Goal: Task Accomplishment & Management: Manage account settings

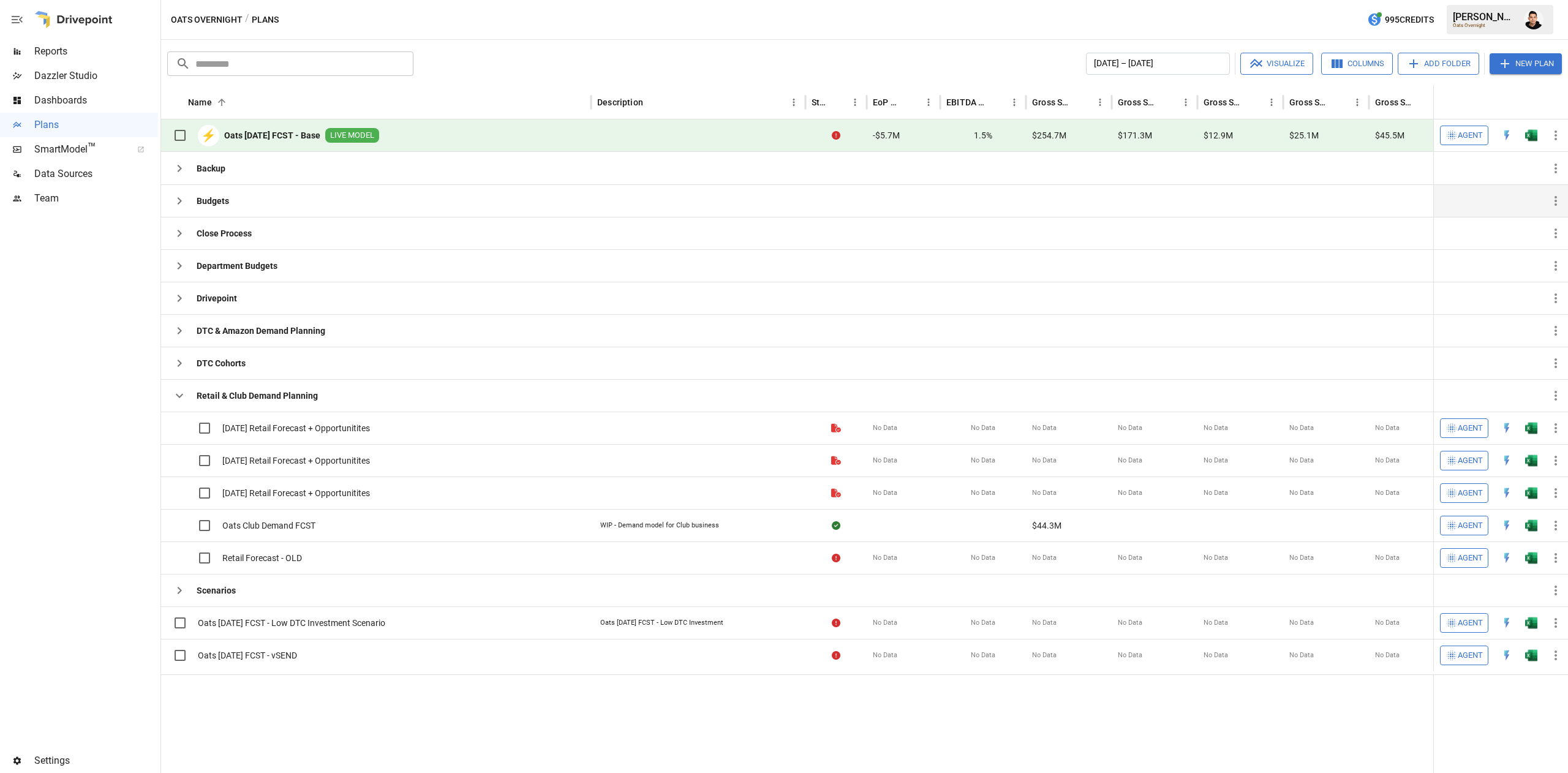
click at [186, 209] on icon "button" at bounding box center [179, 201] width 15 height 15
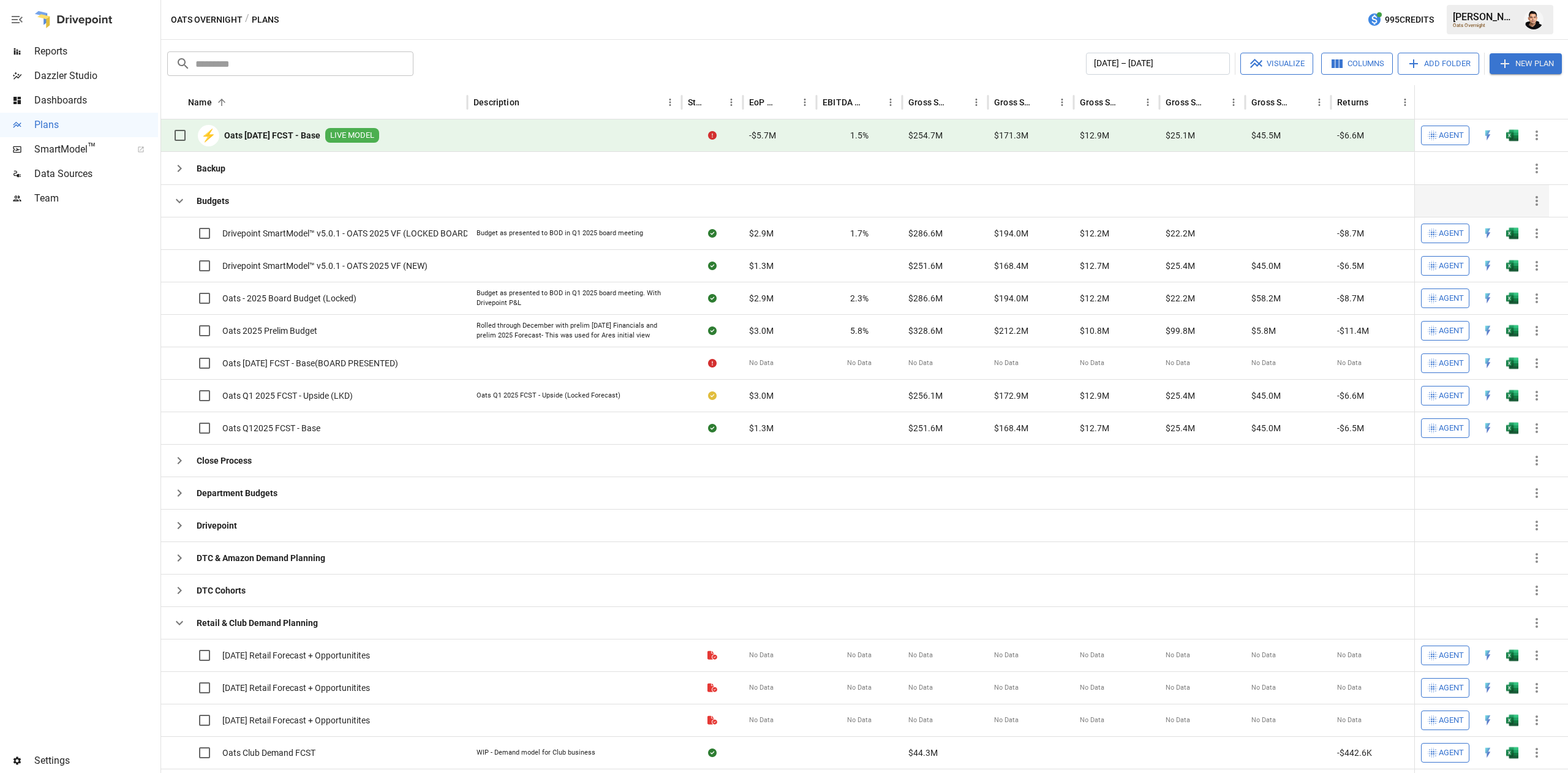
click at [1524, 131] on div at bounding box center [1536, 135] width 25 height 33
click at [1517, 134] on img "Open in Excel" at bounding box center [1513, 135] width 12 height 12
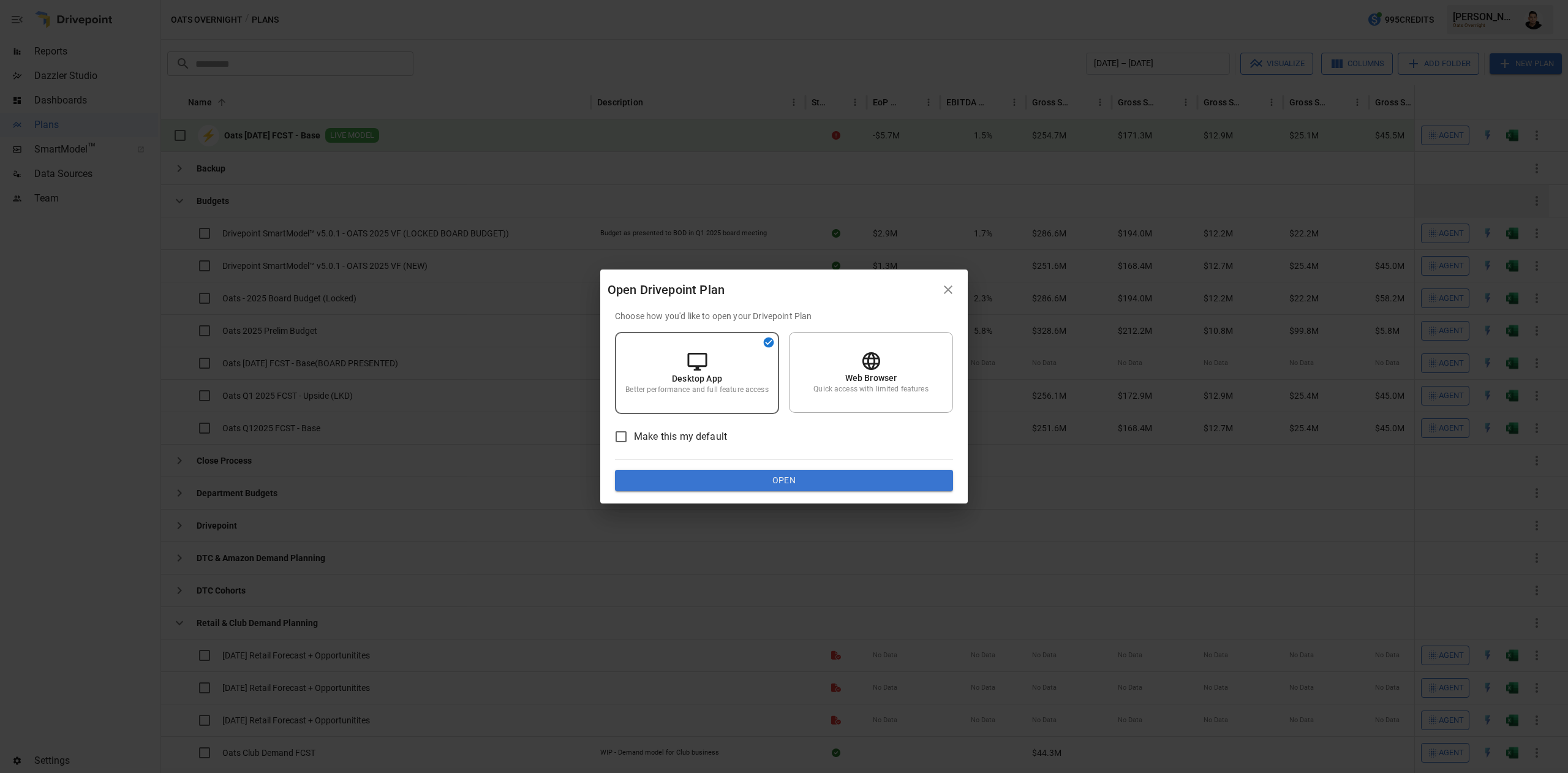
click at [859, 472] on button "Open" at bounding box center [784, 480] width 338 height 22
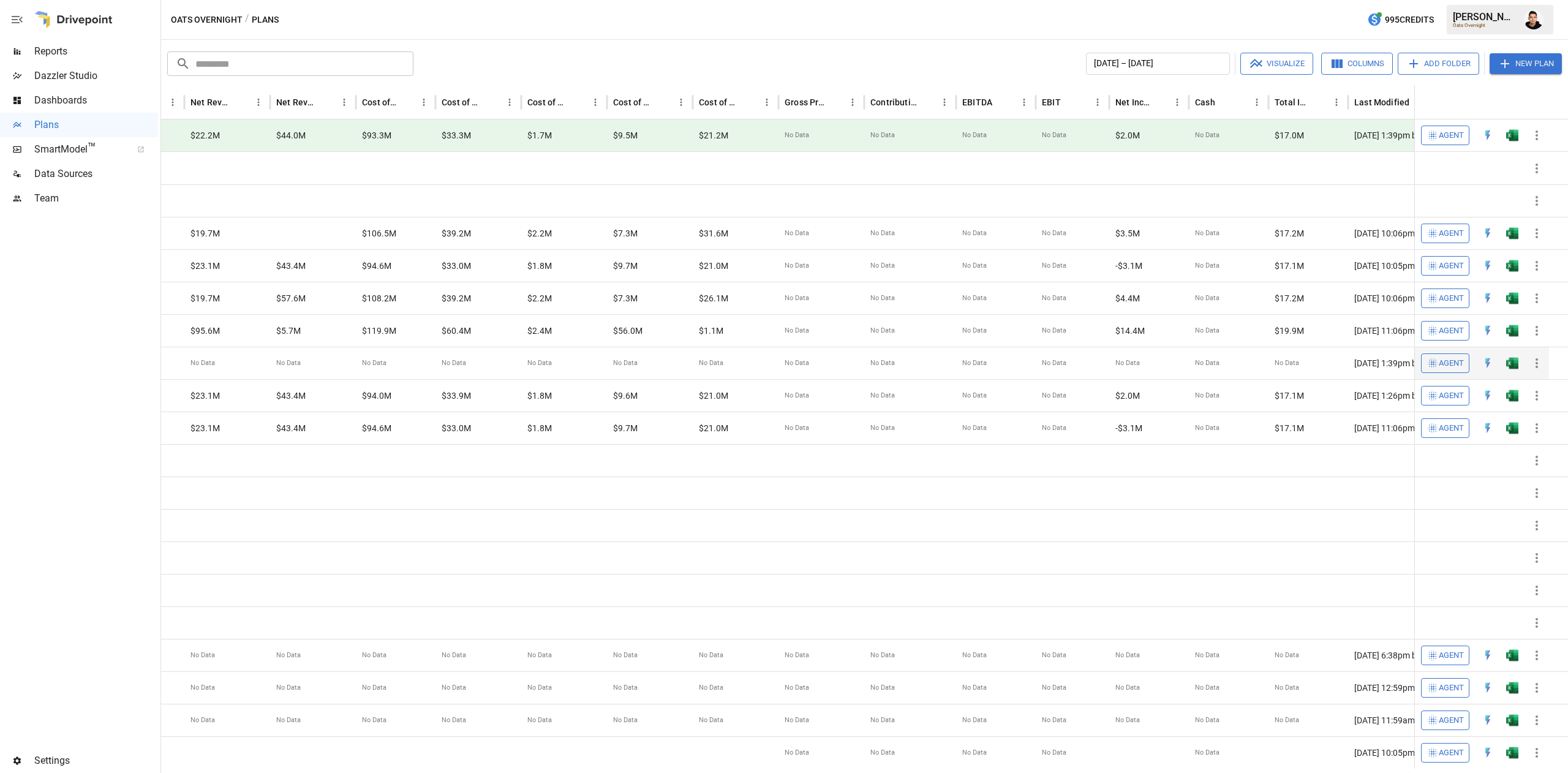
scroll to position [0, 2838]
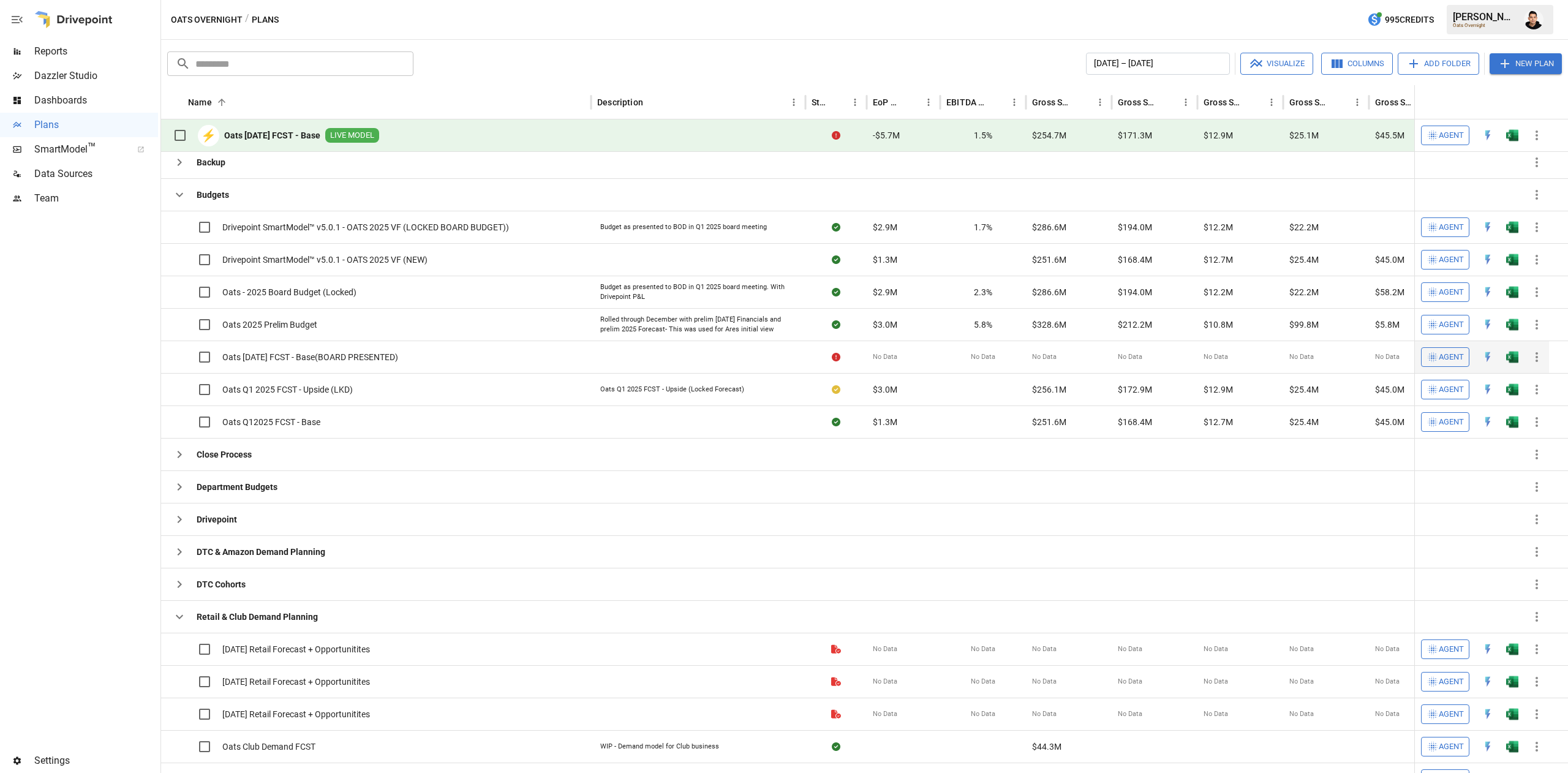
click at [430, 357] on div "Oats [DATE] FCST - Base(BOARD PRESENTED)" at bounding box center [376, 356] width 430 height 33
drag, startPoint x: 439, startPoint y: 357, endPoint x: 220, endPoint y: 360, distance: 219.0
click at [220, 360] on div "Oats [DATE] FCST - Base(BOARD PRESENTED)" at bounding box center [376, 356] width 430 height 33
copy span "Oats [DATE] FCST - Base(BOARD PRESENTED)"
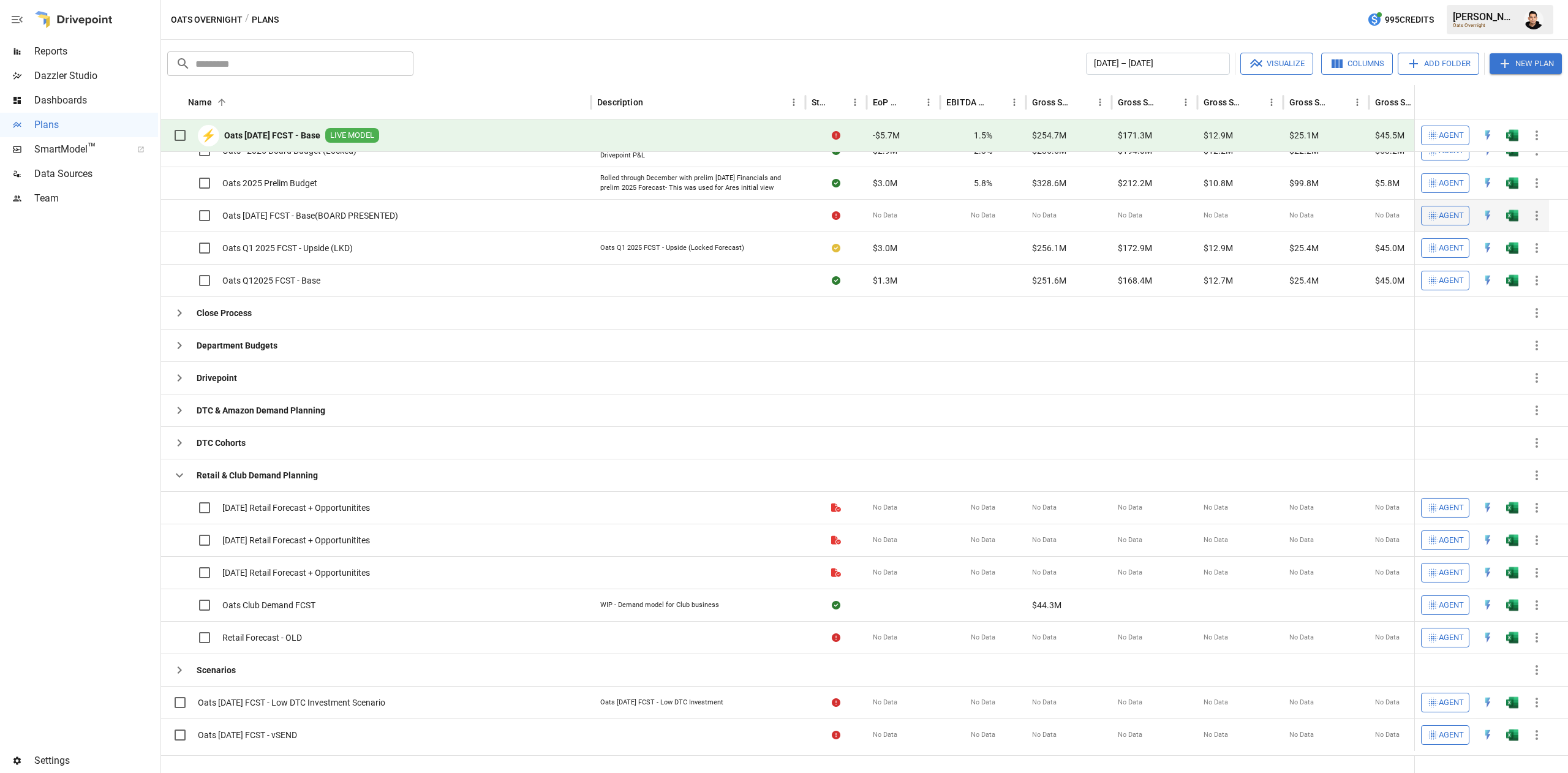
scroll to position [147, 0]
click at [181, 383] on icon "button" at bounding box center [179, 378] width 15 height 15
click at [175, 379] on icon "button" at bounding box center [179, 378] width 15 height 15
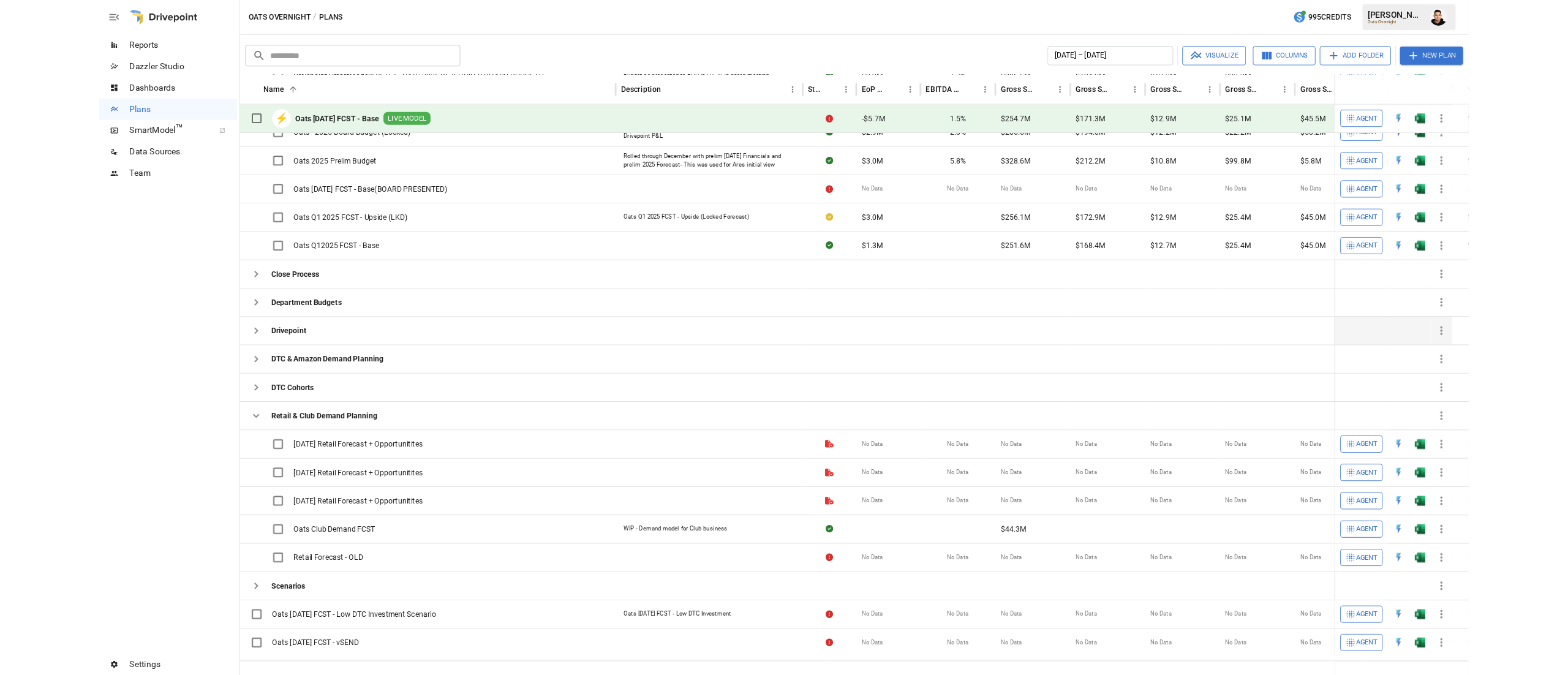
scroll to position [0, 0]
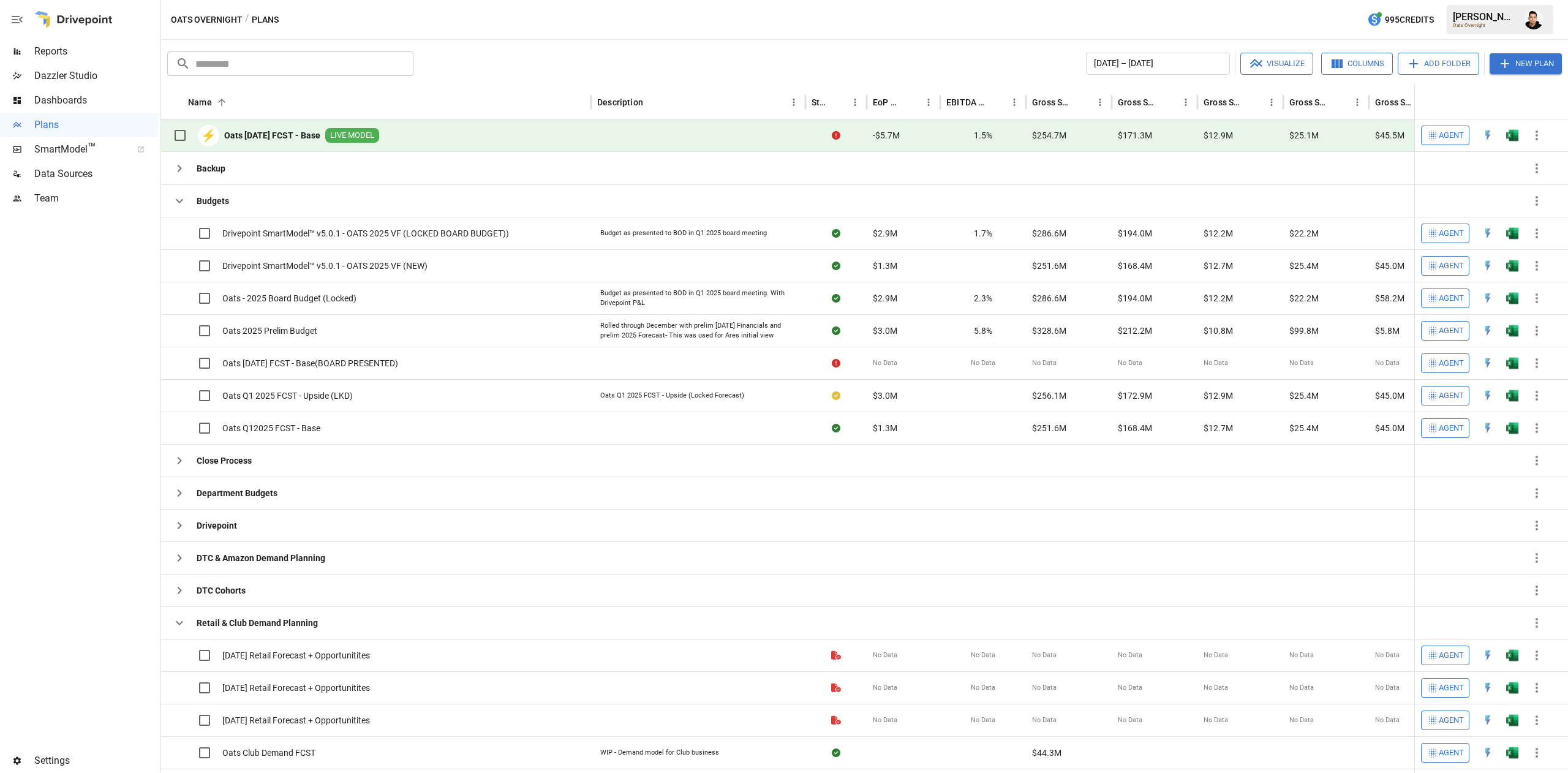
click at [1554, 53] on button "New Plan" at bounding box center [1525, 63] width 72 height 21
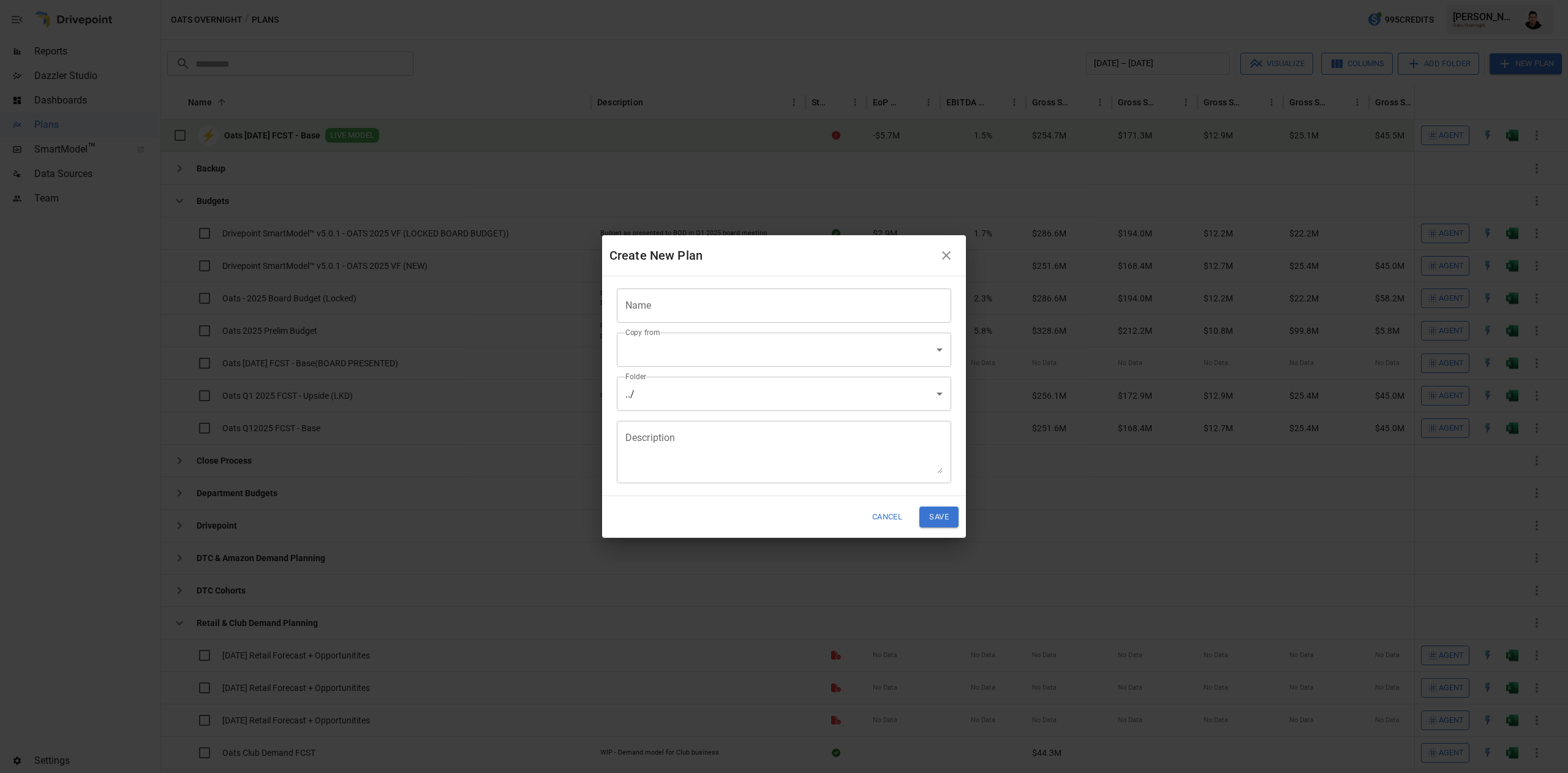
click at [742, 301] on input "Name" at bounding box center [784, 305] width 334 height 35
click at [696, 324] on div "Copy from ​ ​" at bounding box center [779, 345] width 344 height 44
click at [698, 308] on input "Name" at bounding box center [784, 305] width 334 height 35
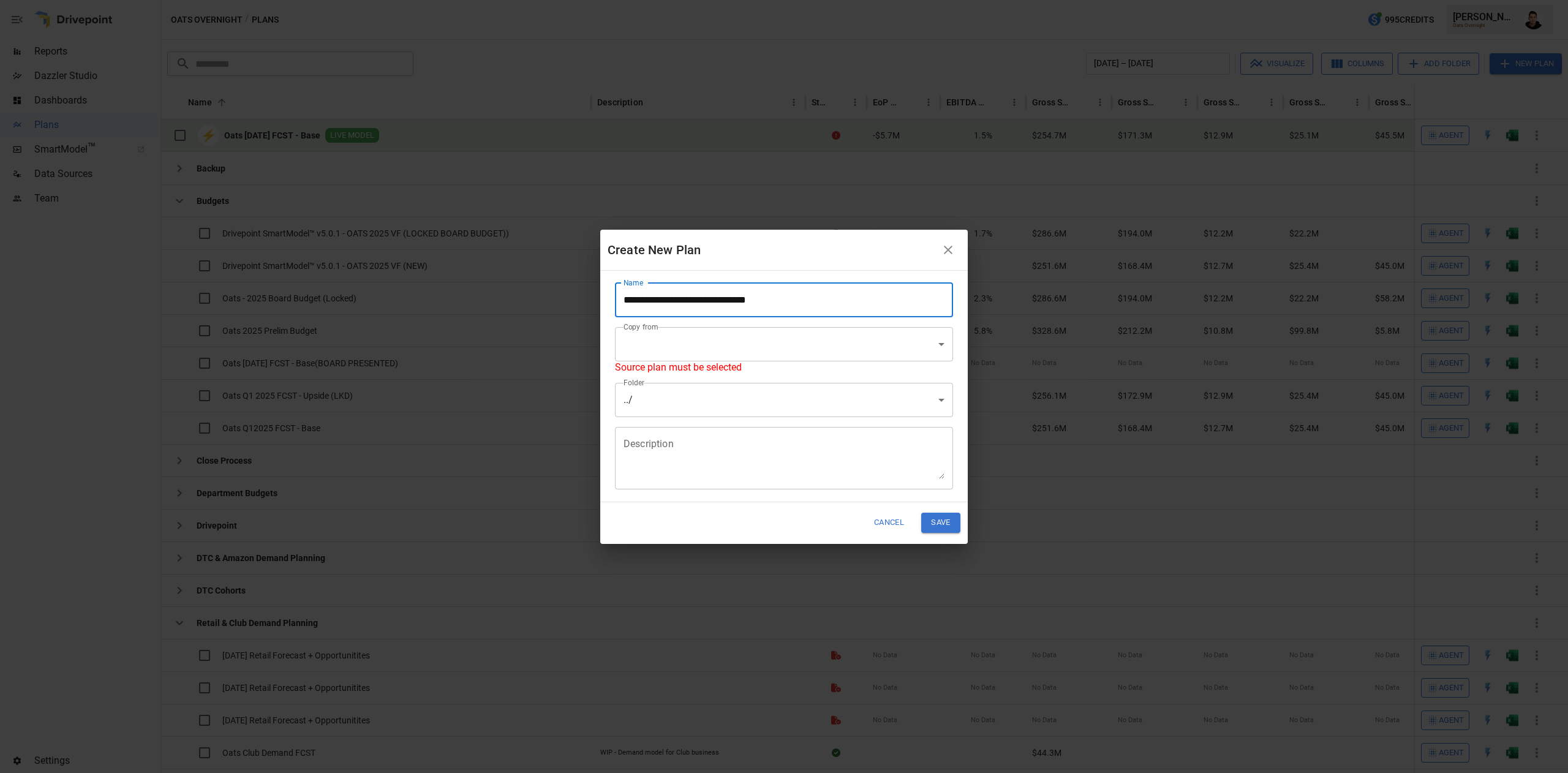
type input "**********"
click at [770, 0] on body "Reports Dazzler Studio Dashboards Plans SmartModel ™ Data Sources Team Settings…" at bounding box center [784, 0] width 1568 height 0
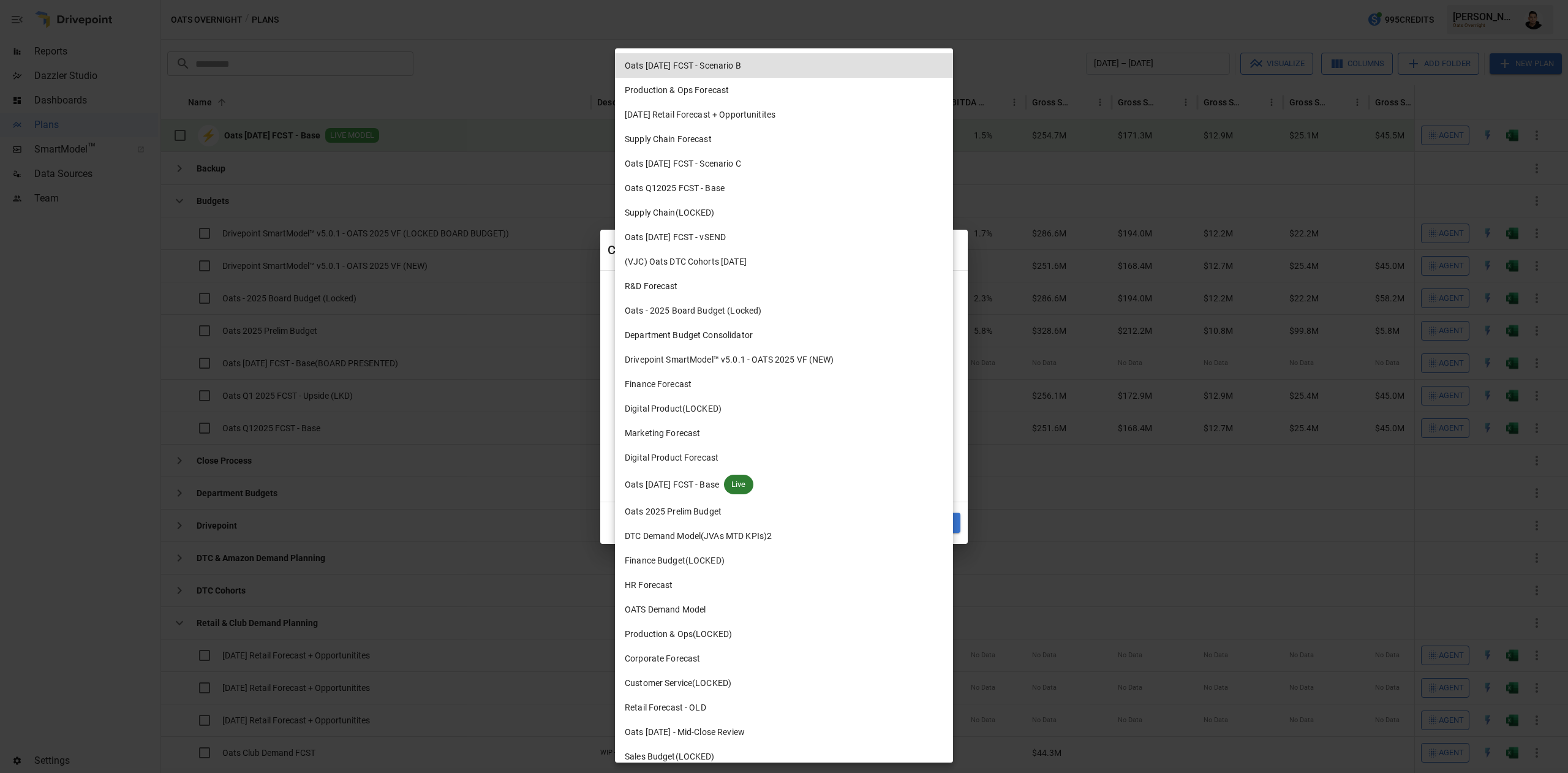
click at [731, 475] on li "Oats [DATE] FCST - Base Live" at bounding box center [784, 484] width 338 height 30
type input "**********"
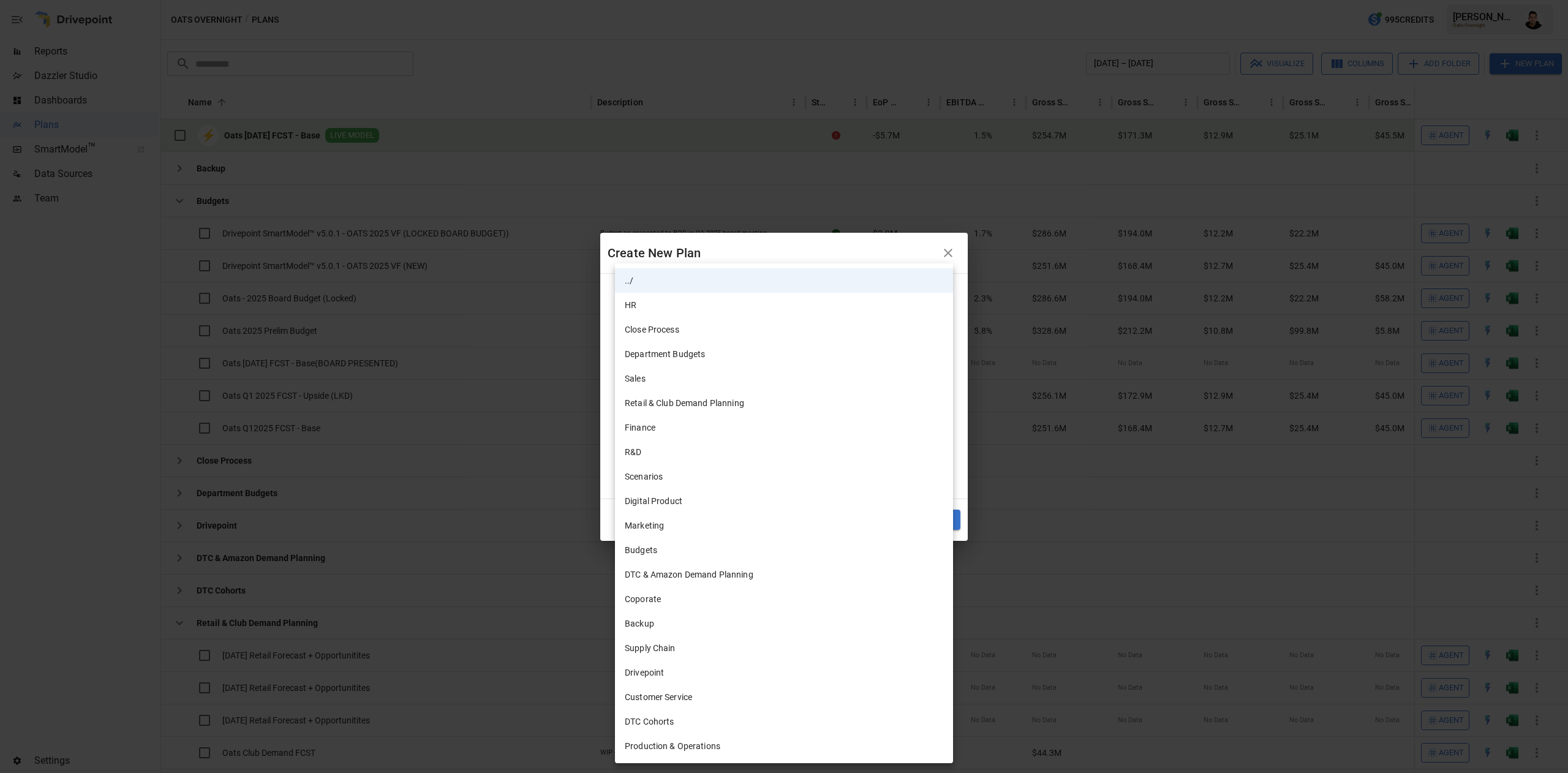
drag, startPoint x: 727, startPoint y: 413, endPoint x: 731, endPoint y: 406, distance: 8.1
click at [729, 0] on body "Reports Dazzler Studio Dashboards Plans SmartModel ™ Data Sources Team Settings…" at bounding box center [784, 0] width 1568 height 0
click at [678, 670] on li "Drivepoint" at bounding box center [784, 672] width 338 height 25
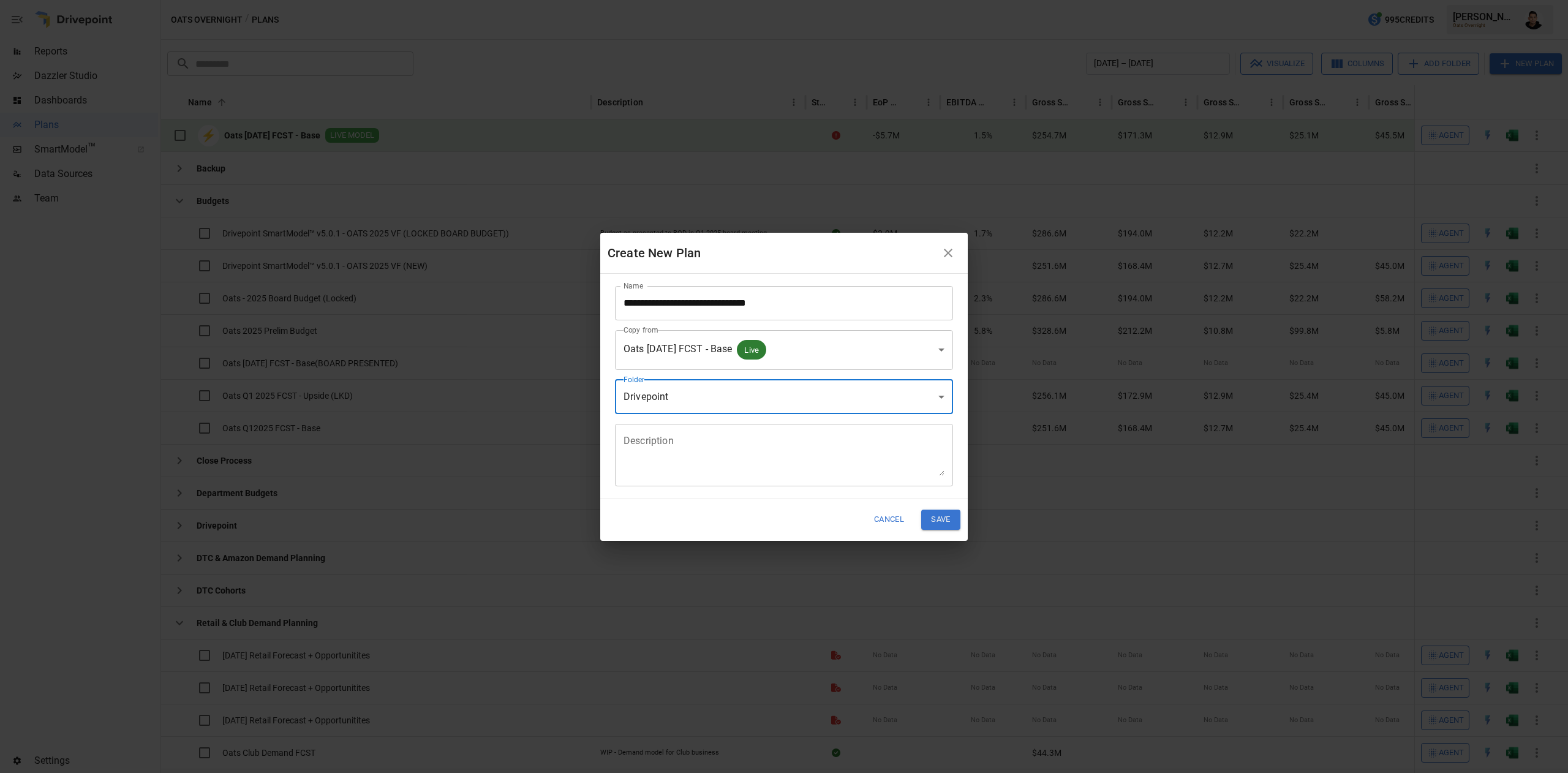
type input "**********"
click at [739, 453] on textarea "Description" at bounding box center [784, 455] width 321 height 43
type textarea "**********"
click at [944, 523] on button "Save" at bounding box center [941, 519] width 40 height 20
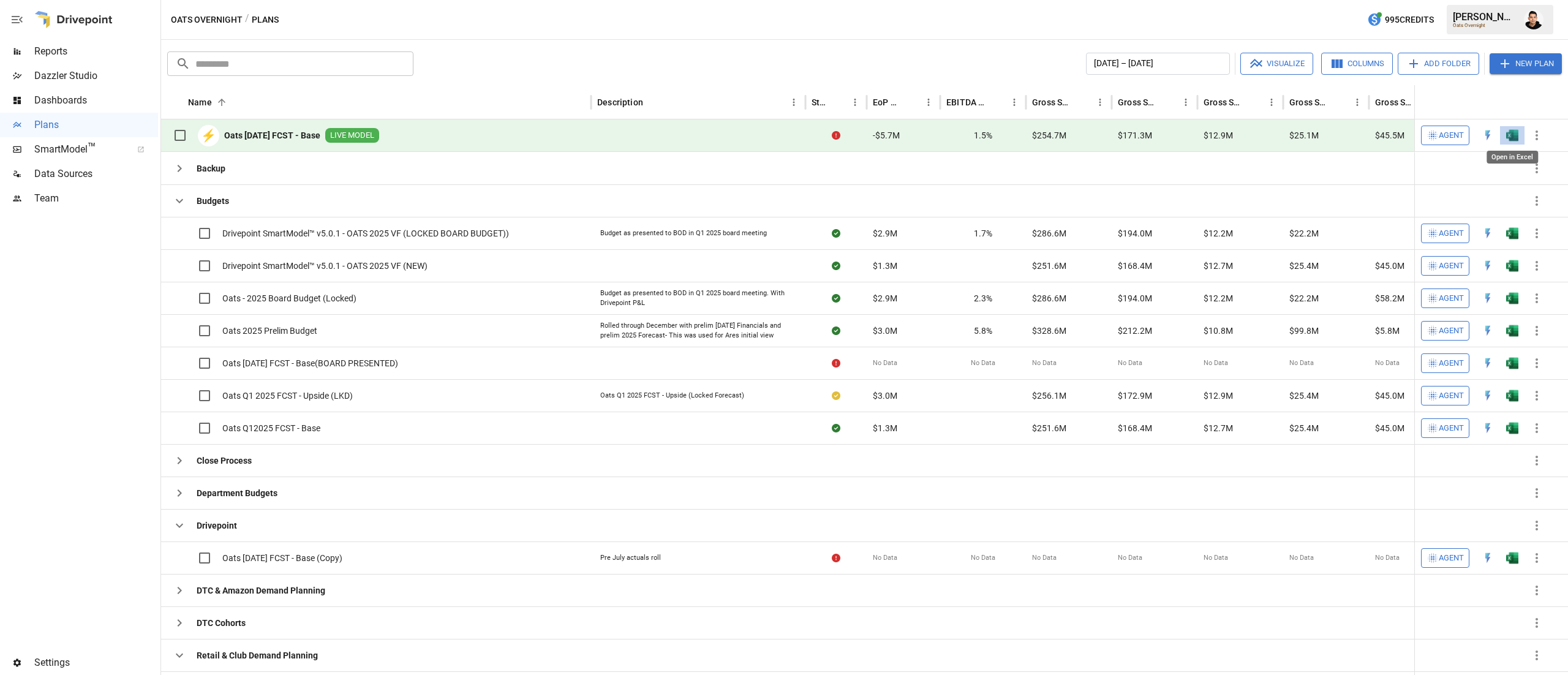
click at [1515, 136] on img "Open in Excel" at bounding box center [1513, 135] width 12 height 12
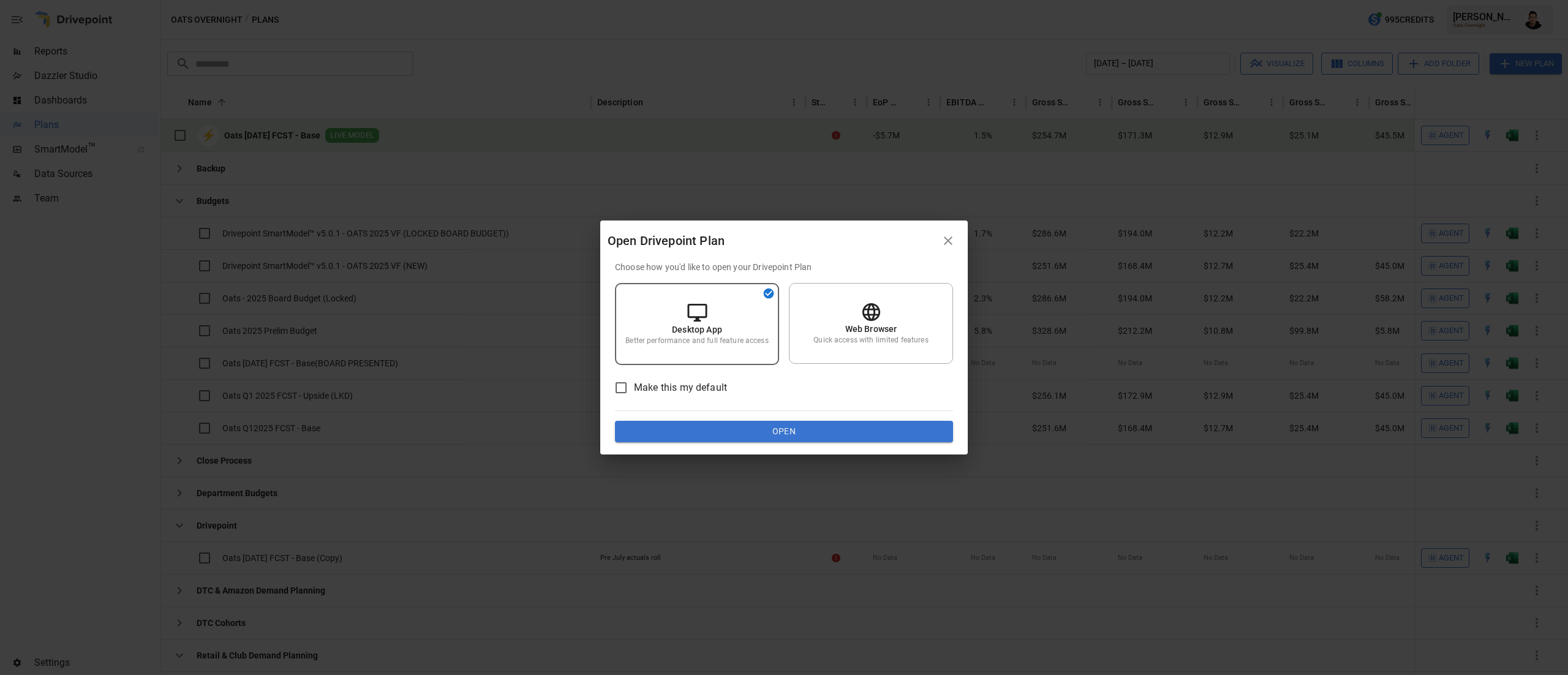
click at [871, 427] on button "Open" at bounding box center [784, 432] width 338 height 22
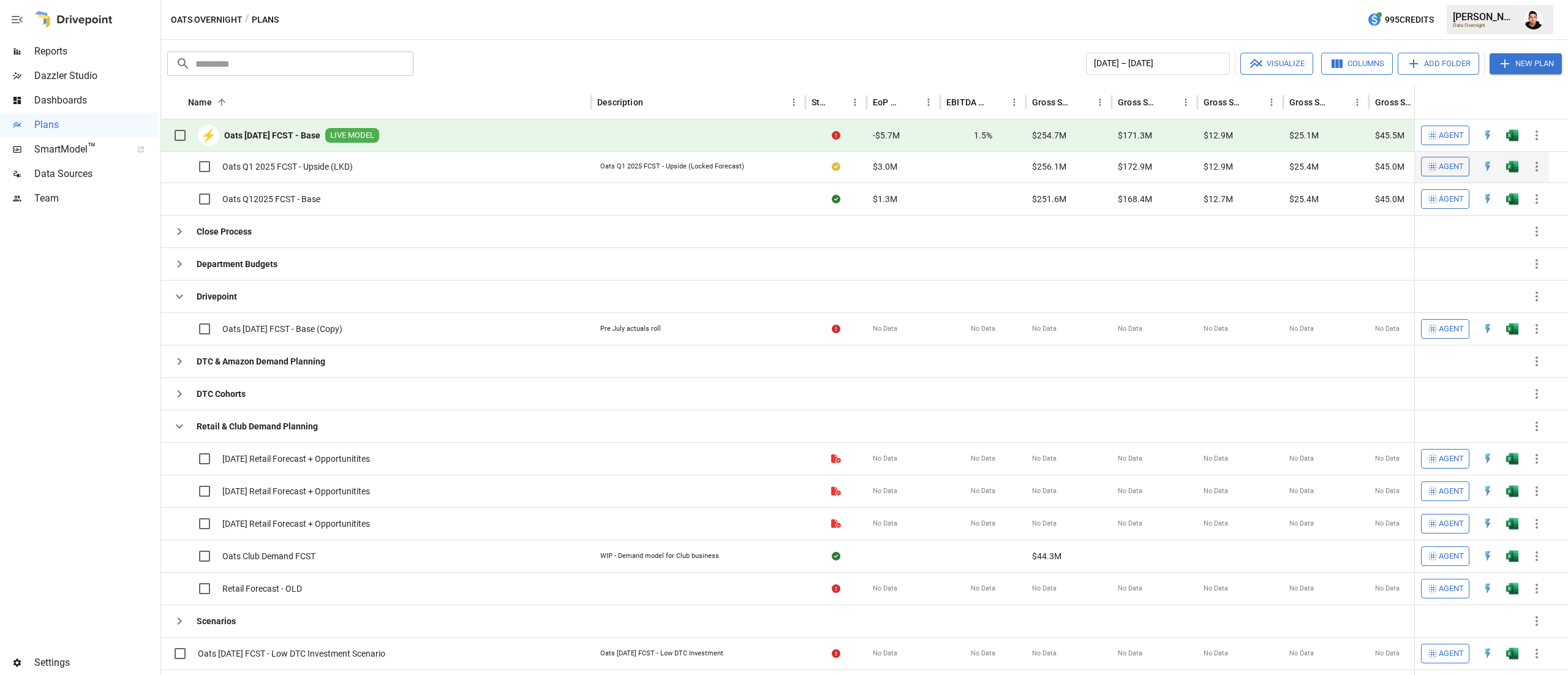
scroll to position [197, 0]
click at [189, 365] on button "button" at bounding box center [179, 361] width 25 height 25
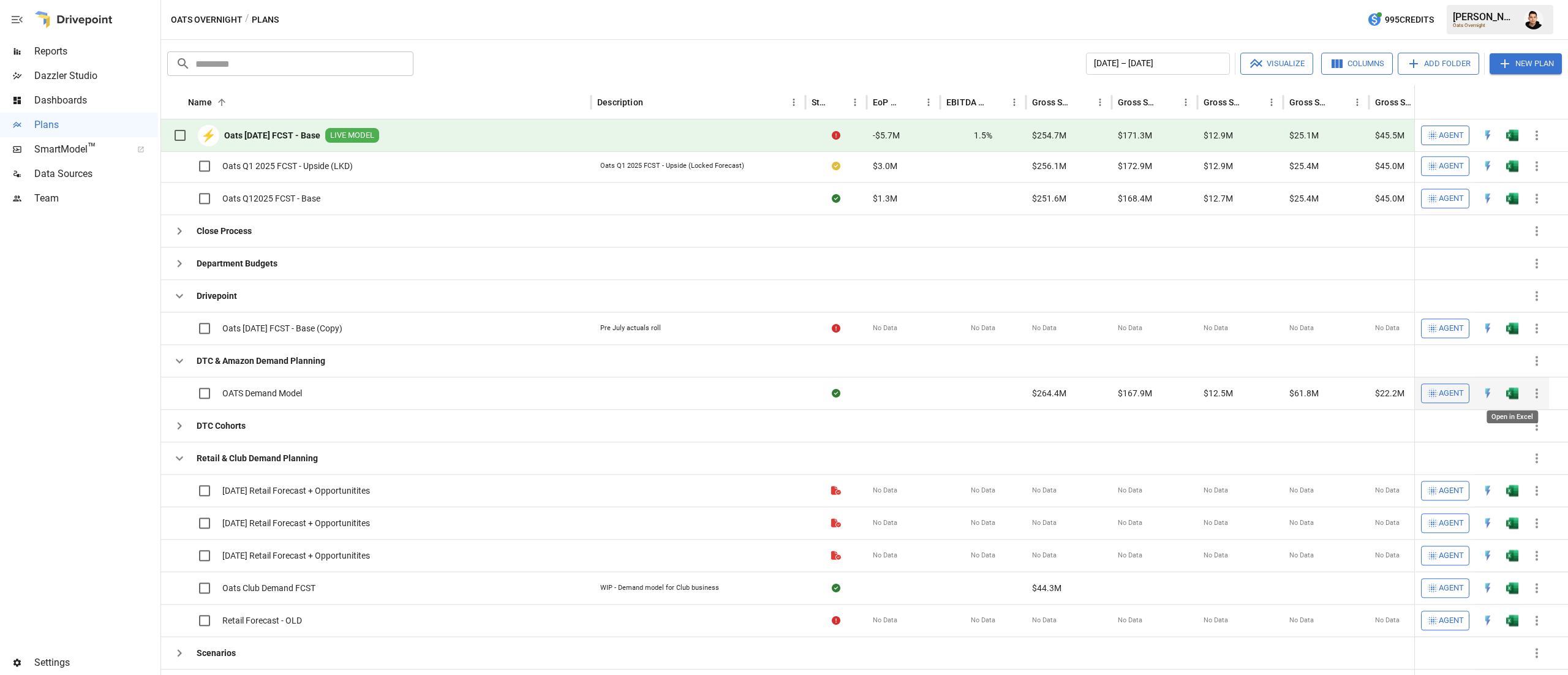
click at [1522, 78] on button "button" at bounding box center [1513, 68] width 40 height 19
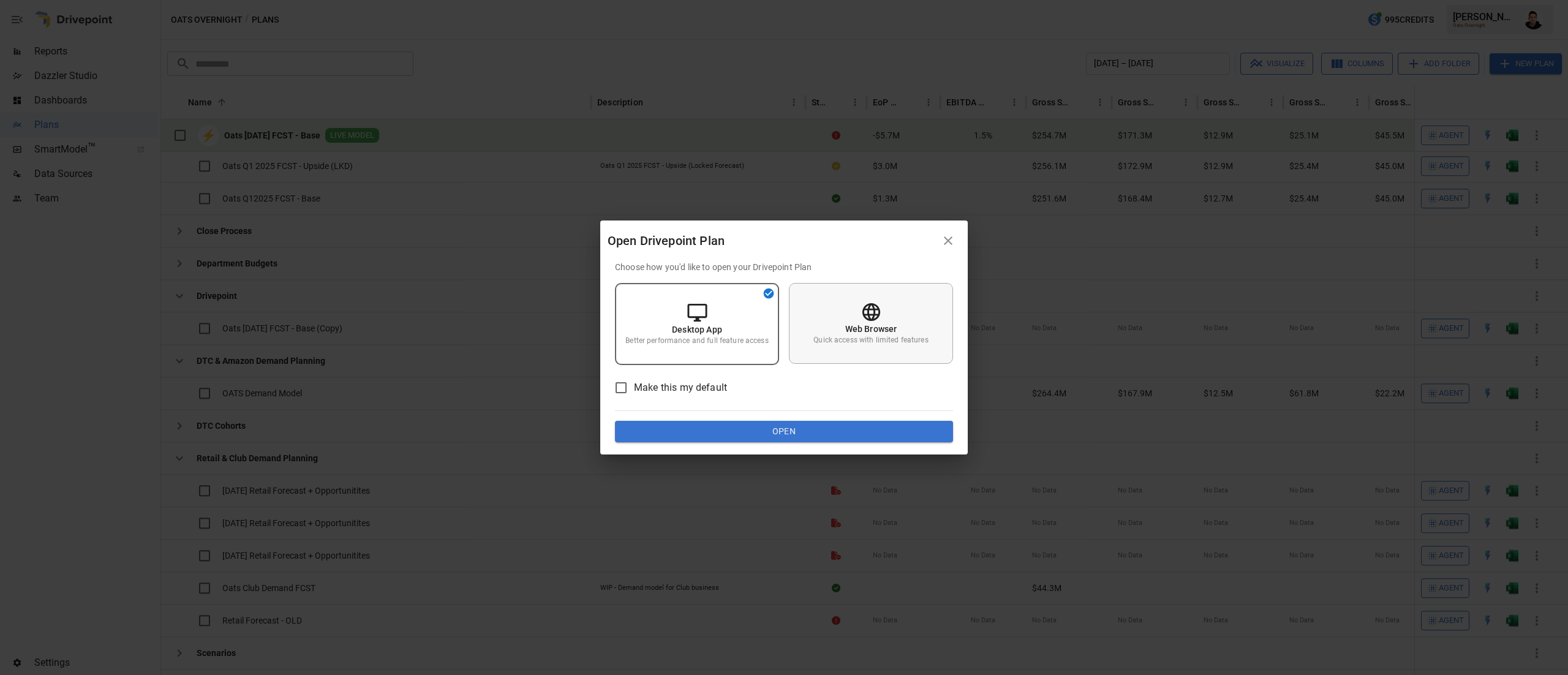
click at [890, 345] on p "Quick access with limited features" at bounding box center [871, 340] width 115 height 11
click at [881, 430] on button "Open" at bounding box center [784, 432] width 338 height 22
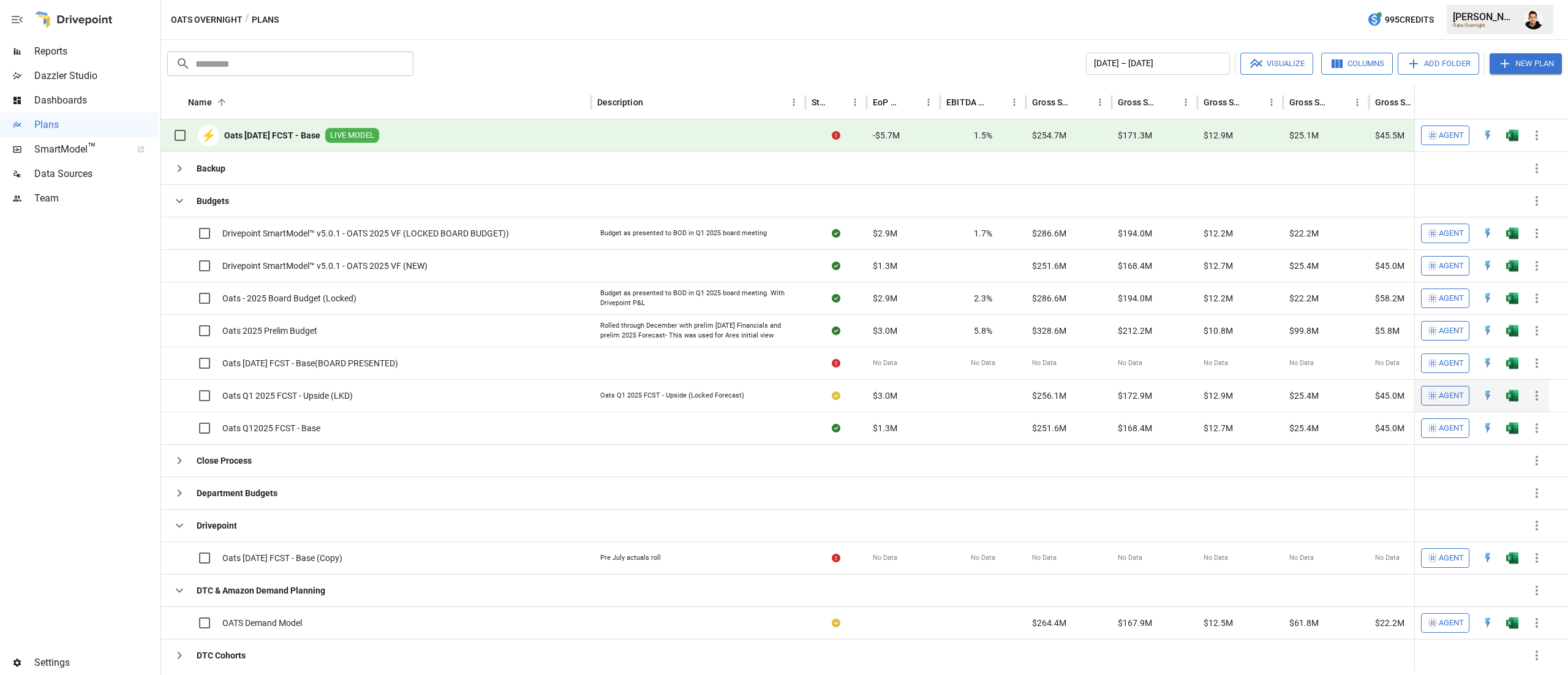
scroll to position [0, 0]
click at [1512, 239] on img "Open in Excel" at bounding box center [1513, 233] width 12 height 12
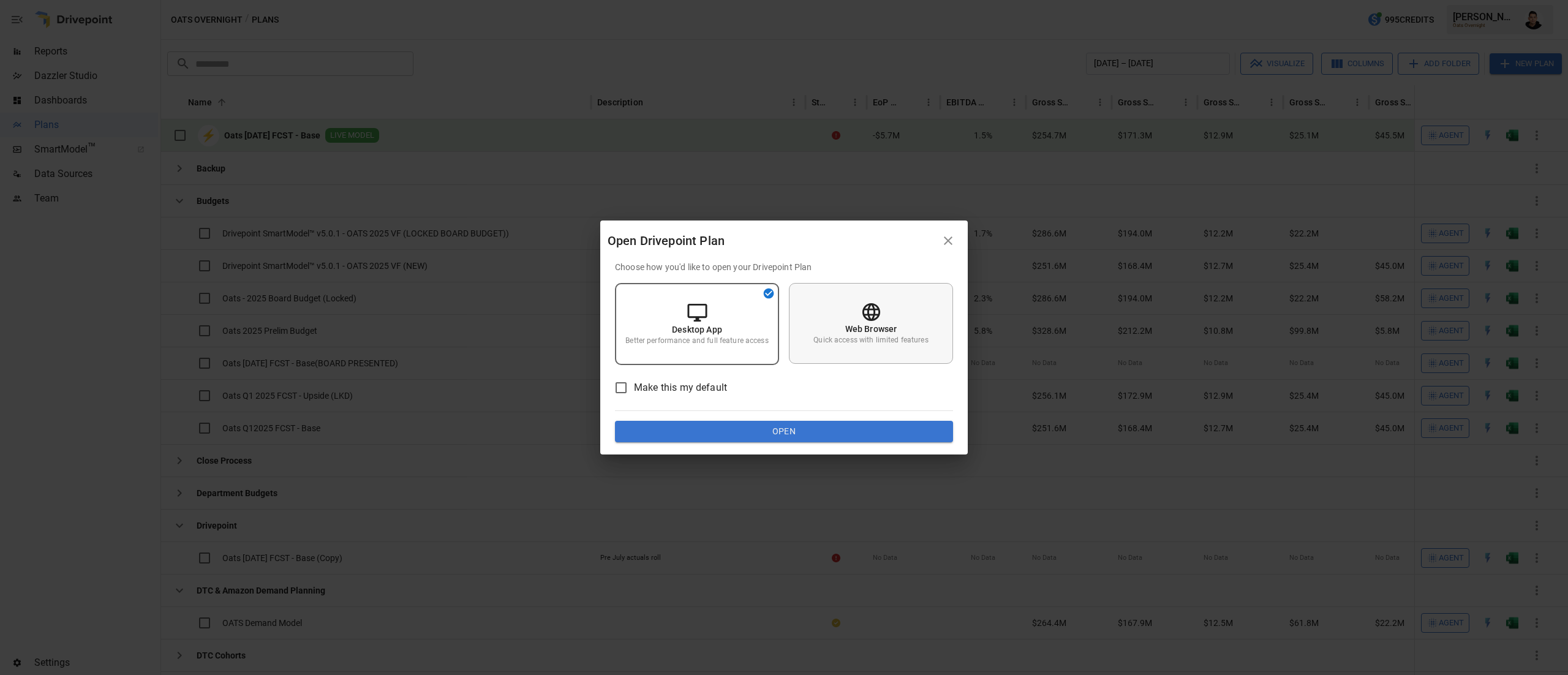
click at [838, 336] on p "Quick access with limited features" at bounding box center [871, 340] width 115 height 11
click at [813, 433] on button "Open" at bounding box center [784, 432] width 338 height 22
